Goal: Information Seeking & Learning: Learn about a topic

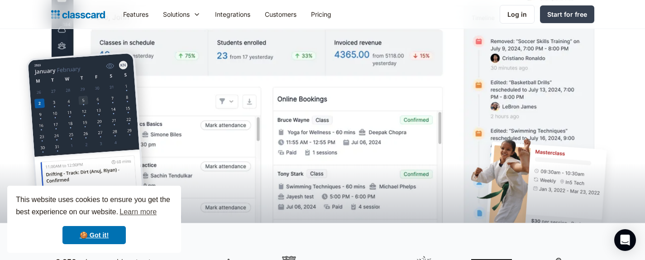
scroll to position [226, 0]
click at [98, 238] on link "🍪 Got it!" at bounding box center [93, 235] width 63 height 18
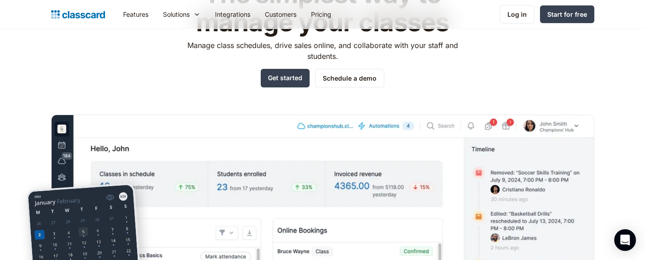
scroll to position [81, 0]
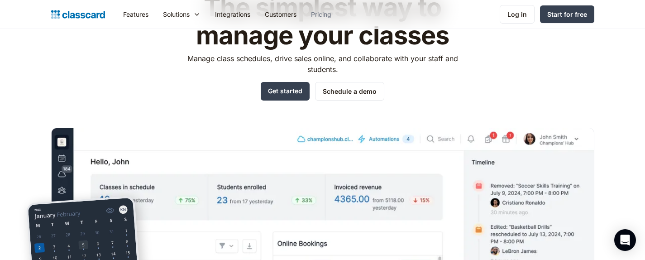
click at [325, 17] on link "Pricing" at bounding box center [321, 14] width 35 height 20
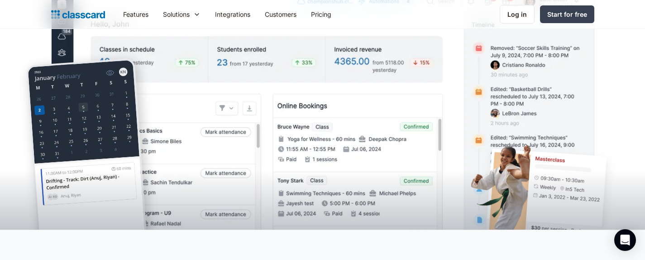
scroll to position [384, 0]
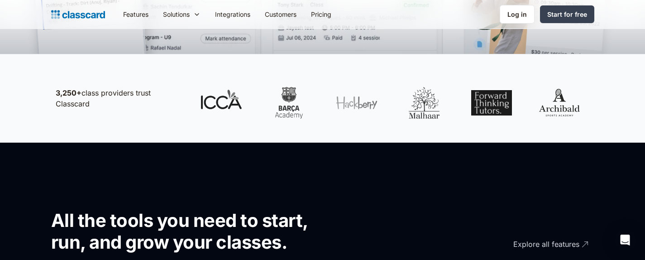
scroll to position [384, 0]
